Goal: Find specific page/section: Find specific page/section

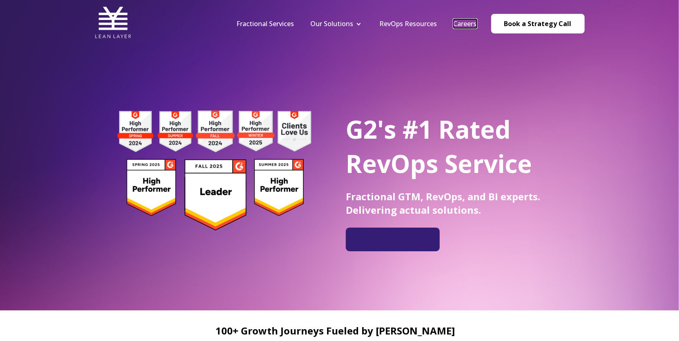
click at [471, 22] on link "Careers" at bounding box center [465, 23] width 23 height 9
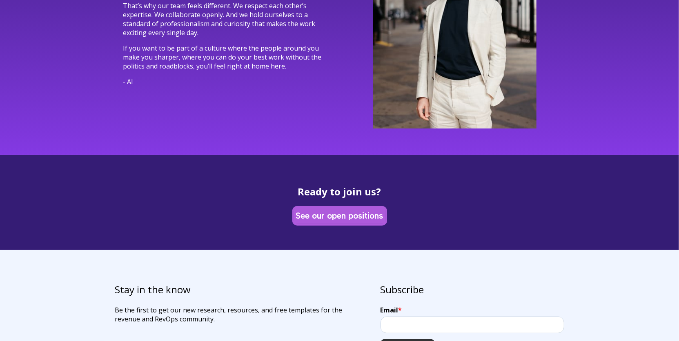
scroll to position [2247, 0]
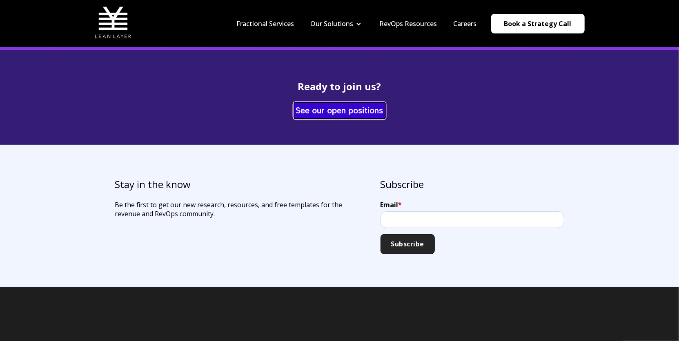
click at [349, 102] on link "See our open positions" at bounding box center [339, 110] width 91 height 16
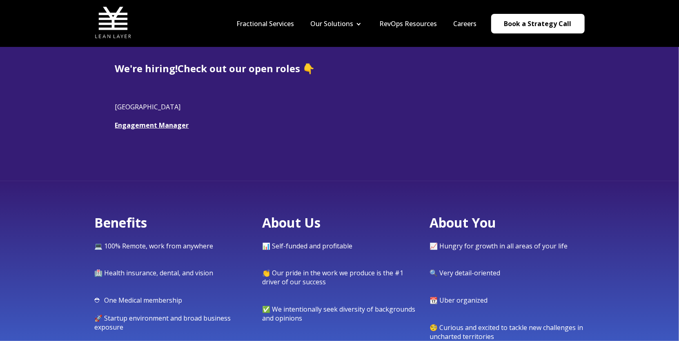
scroll to position [211, 0]
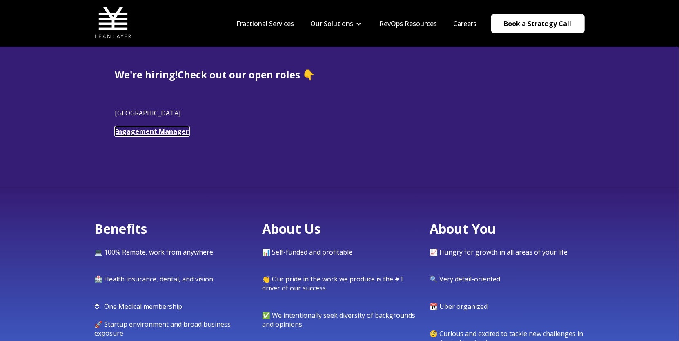
click at [162, 127] on link "Engagement Manager" at bounding box center [152, 131] width 74 height 9
